Goal: Task Accomplishment & Management: Manage account settings

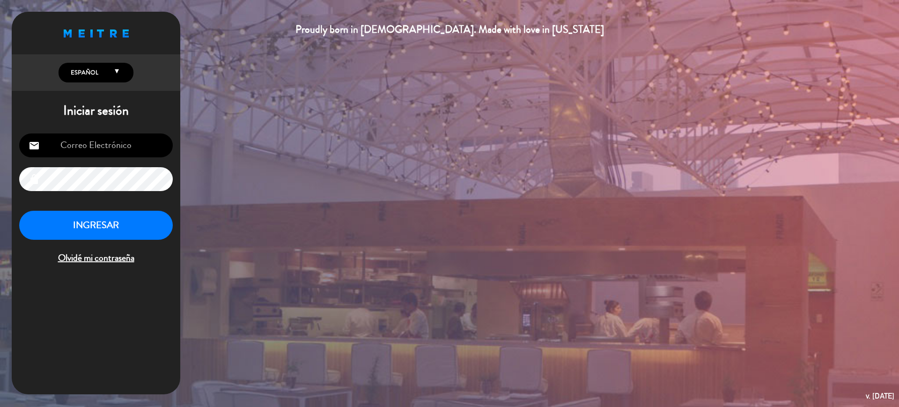
type input "[EMAIL_ADDRESS][DOMAIN_NAME]"
click at [119, 225] on button "INGRESAR" at bounding box center [96, 226] width 154 height 30
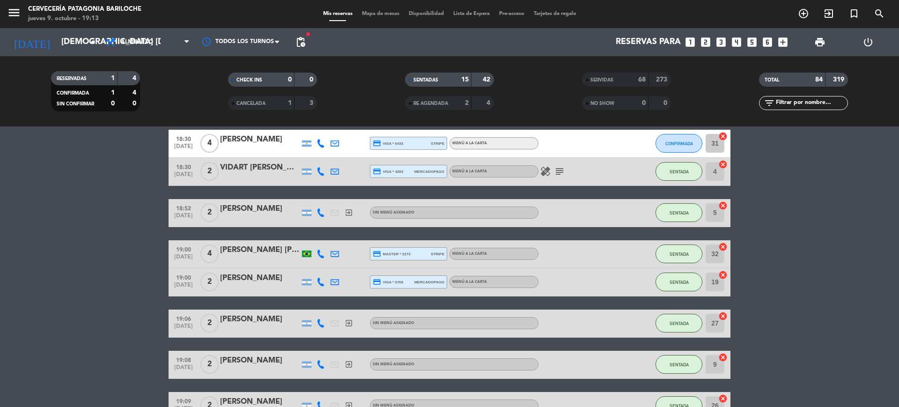
scroll to position [407, 0]
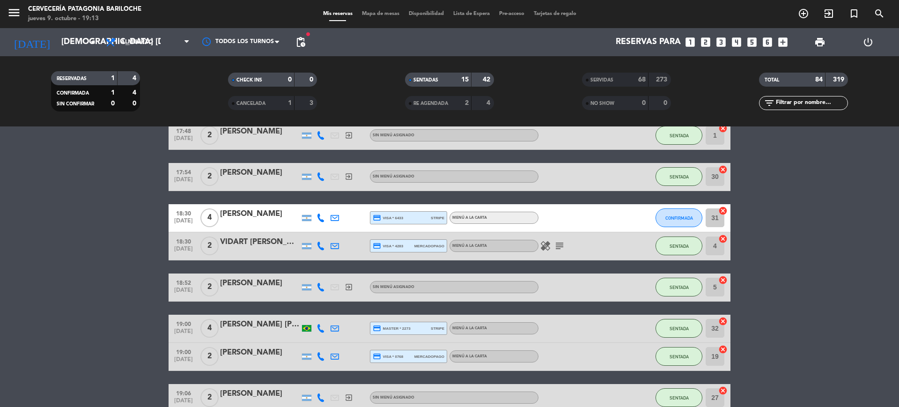
click at [560, 245] on icon "subject" at bounding box center [559, 245] width 11 height 11
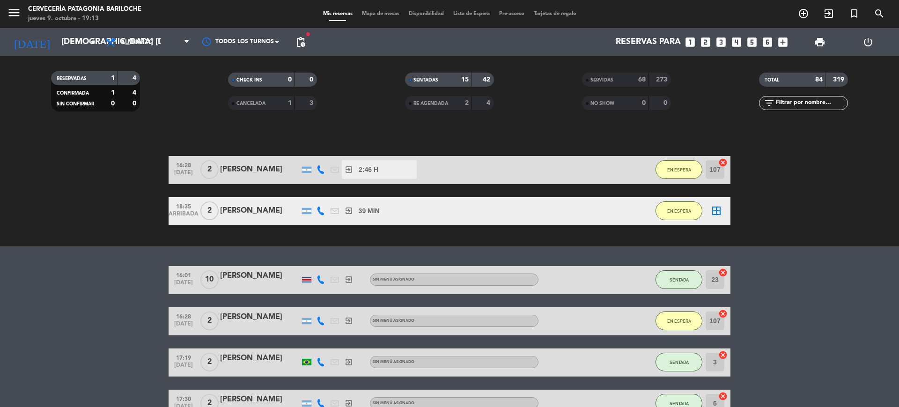
scroll to position [56, 0]
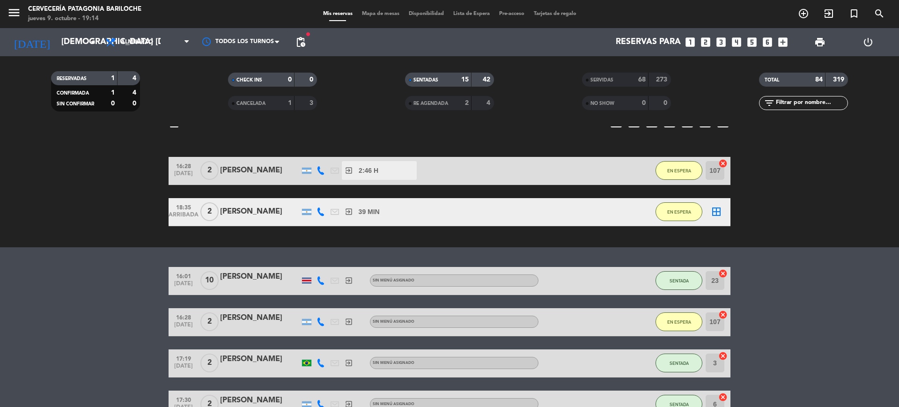
click at [380, 14] on span "Mapa de mesas" at bounding box center [380, 13] width 47 height 5
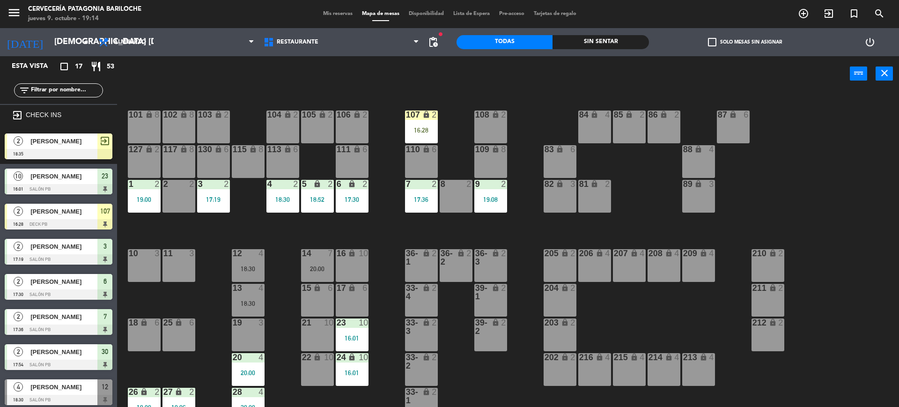
drag, startPoint x: 420, startPoint y: 129, endPoint x: 452, endPoint y: 116, distance: 35.1
click at [452, 116] on div "101 lock 8 102 lock 8 104 lock 2 105 lock 2 106 lock 2 103 lock 2 107 lock 2 16…" at bounding box center [512, 252] width 773 height 316
click at [434, 126] on div "107 lock 2 16:28" at bounding box center [421, 127] width 33 height 33
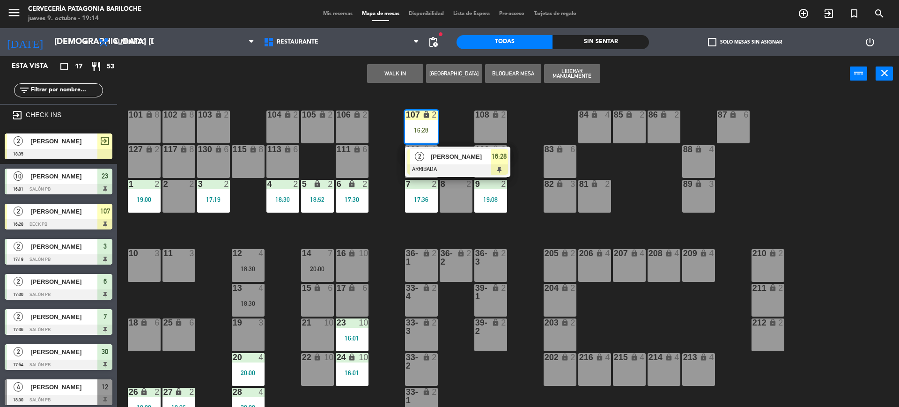
click at [446, 155] on span "[PERSON_NAME]" at bounding box center [461, 157] width 60 height 10
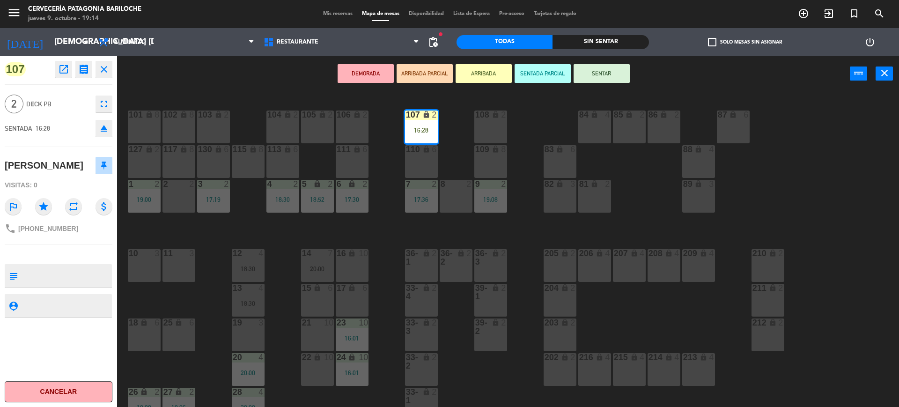
click at [52, 391] on button "Cancelar" at bounding box center [59, 391] width 108 height 21
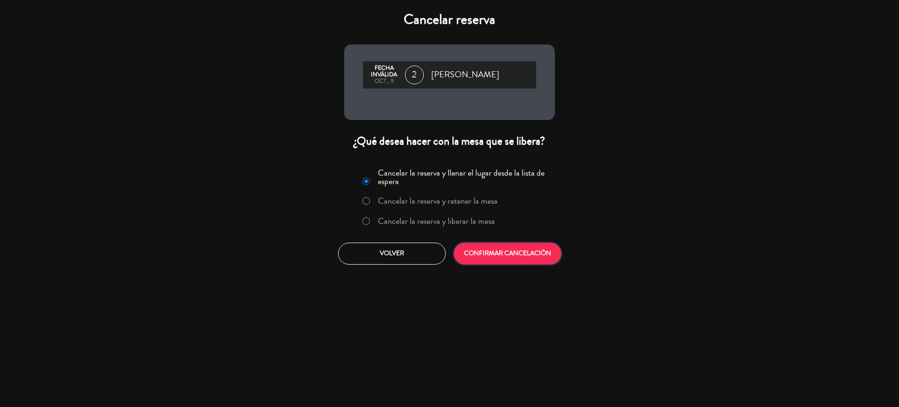
click at [481, 254] on button "CONFIRMAR CANCELACIÓN" at bounding box center [508, 254] width 108 height 22
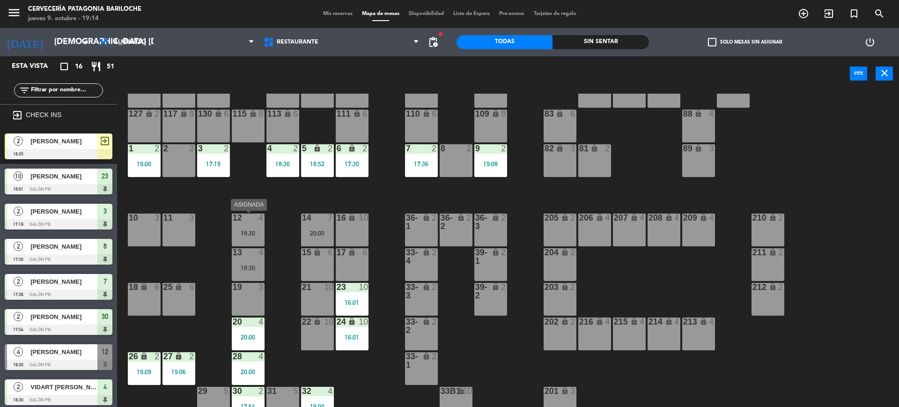
scroll to position [46, 0]
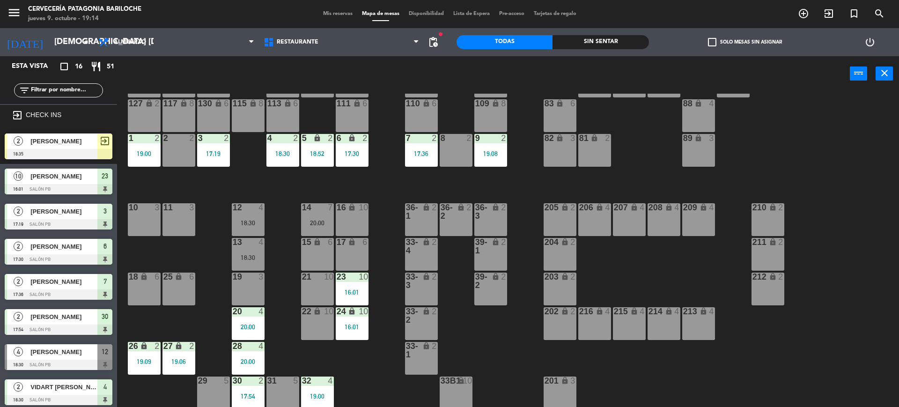
click at [79, 138] on span "[PERSON_NAME]" at bounding box center [63, 141] width 67 height 10
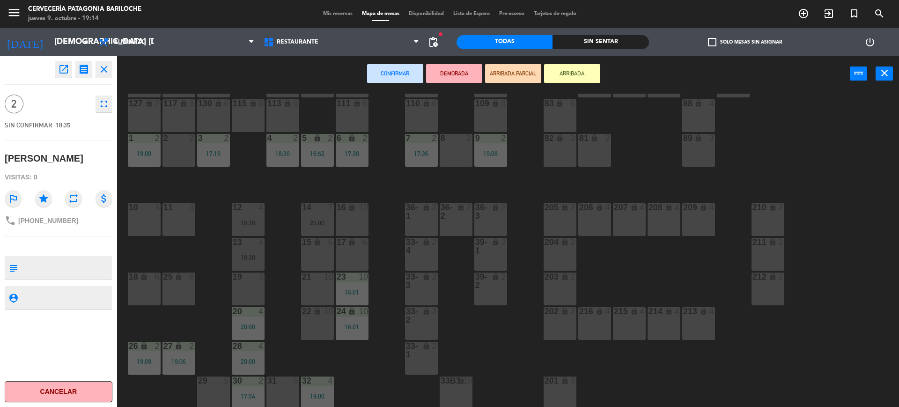
click at [72, 394] on button "Cancelar" at bounding box center [59, 391] width 108 height 21
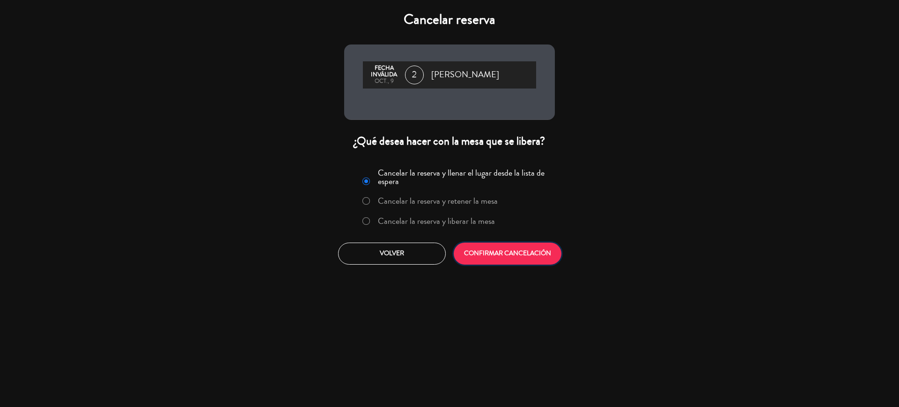
click at [502, 249] on button "CONFIRMAR CANCELACIÓN" at bounding box center [508, 254] width 108 height 22
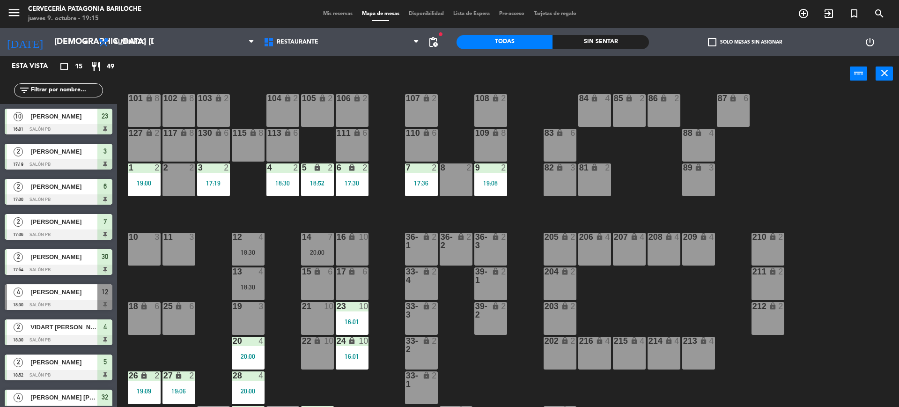
scroll to position [0, 0]
